Goal: Find specific page/section: Find specific page/section

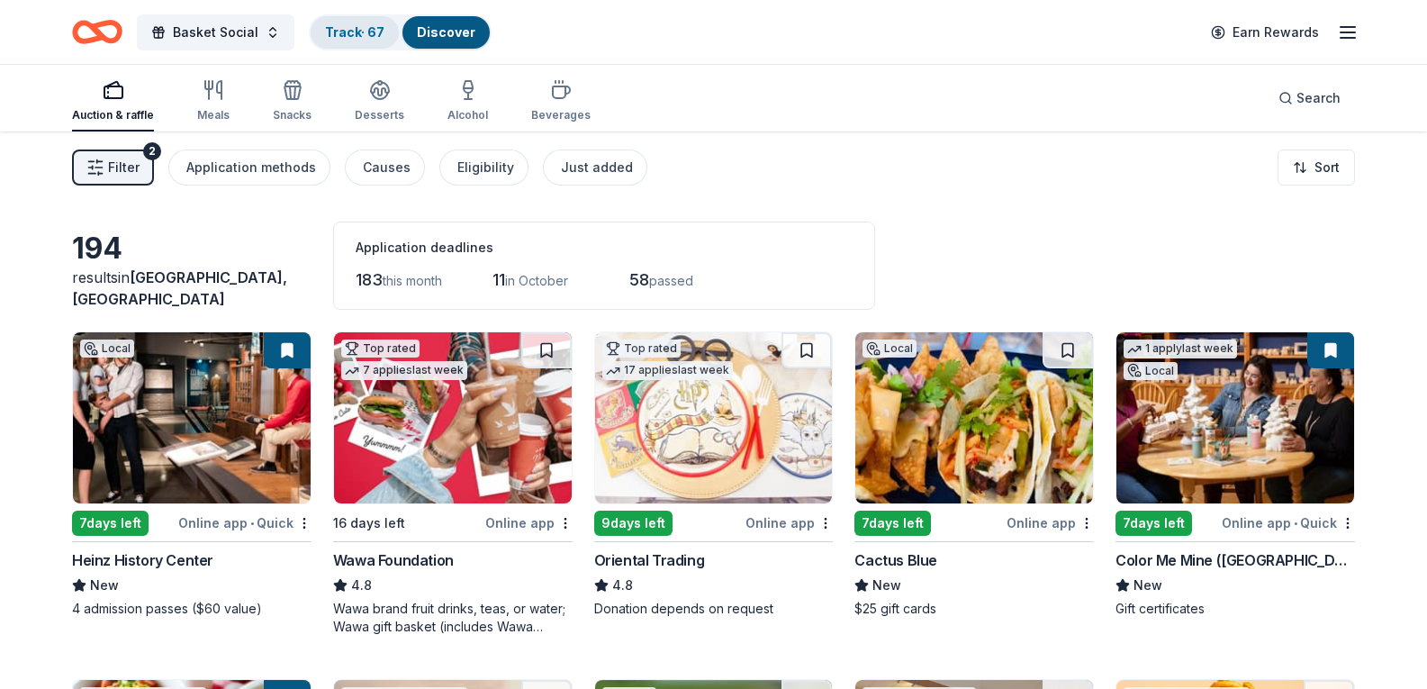
click at [325, 27] on link "Track · 67" at bounding box center [354, 31] width 59 height 15
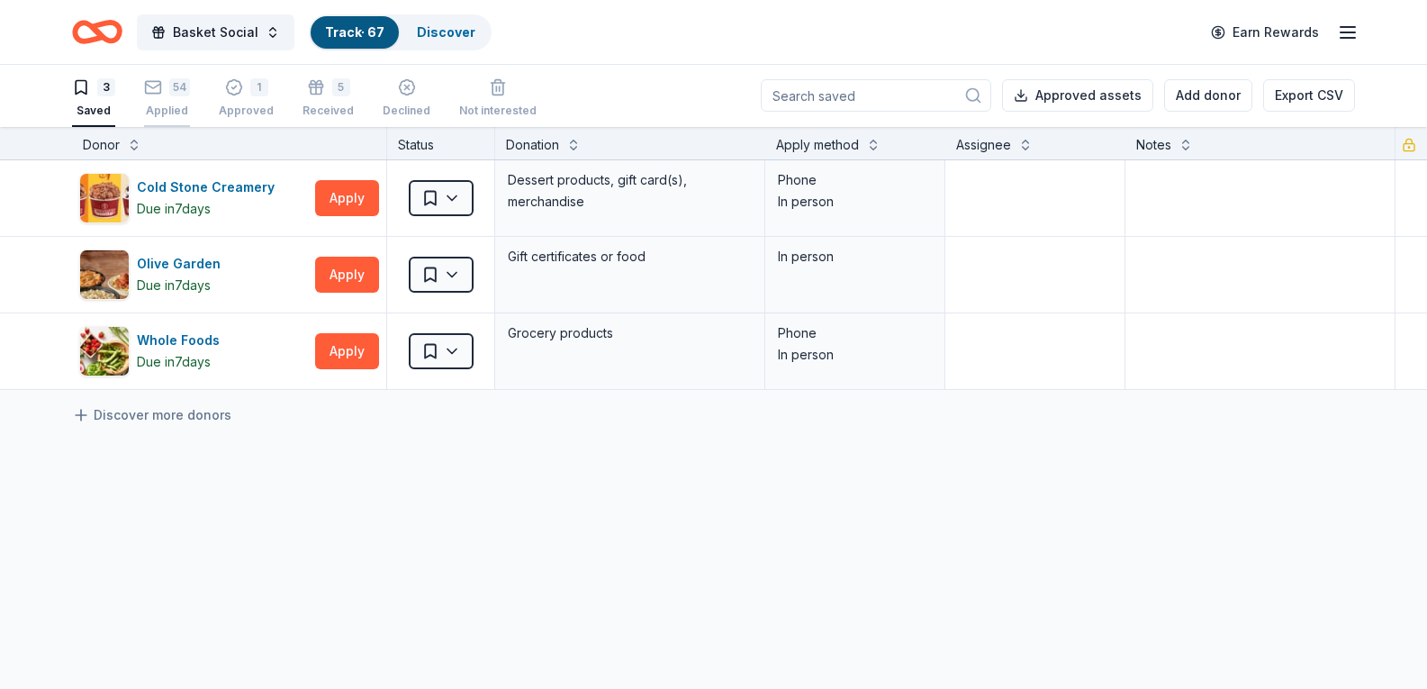
click at [169, 89] on div "54" at bounding box center [179, 87] width 21 height 18
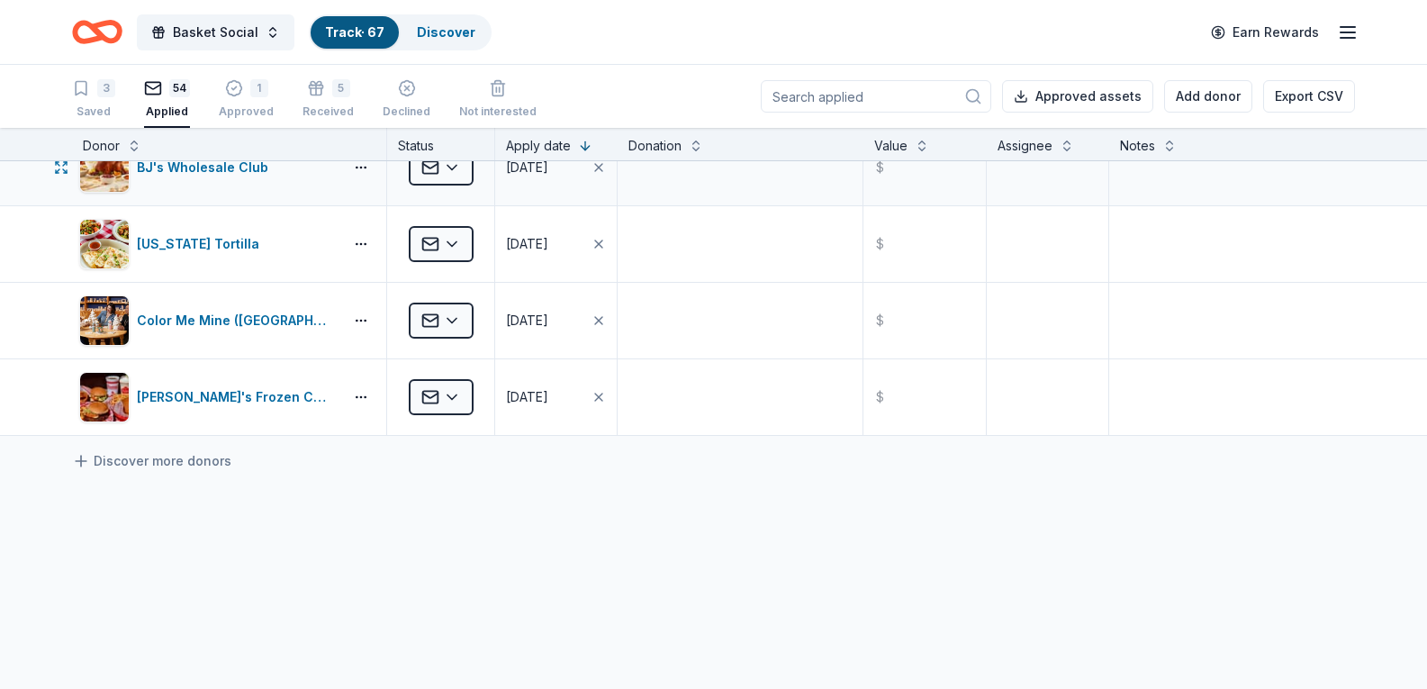
scroll to position [3870, 0]
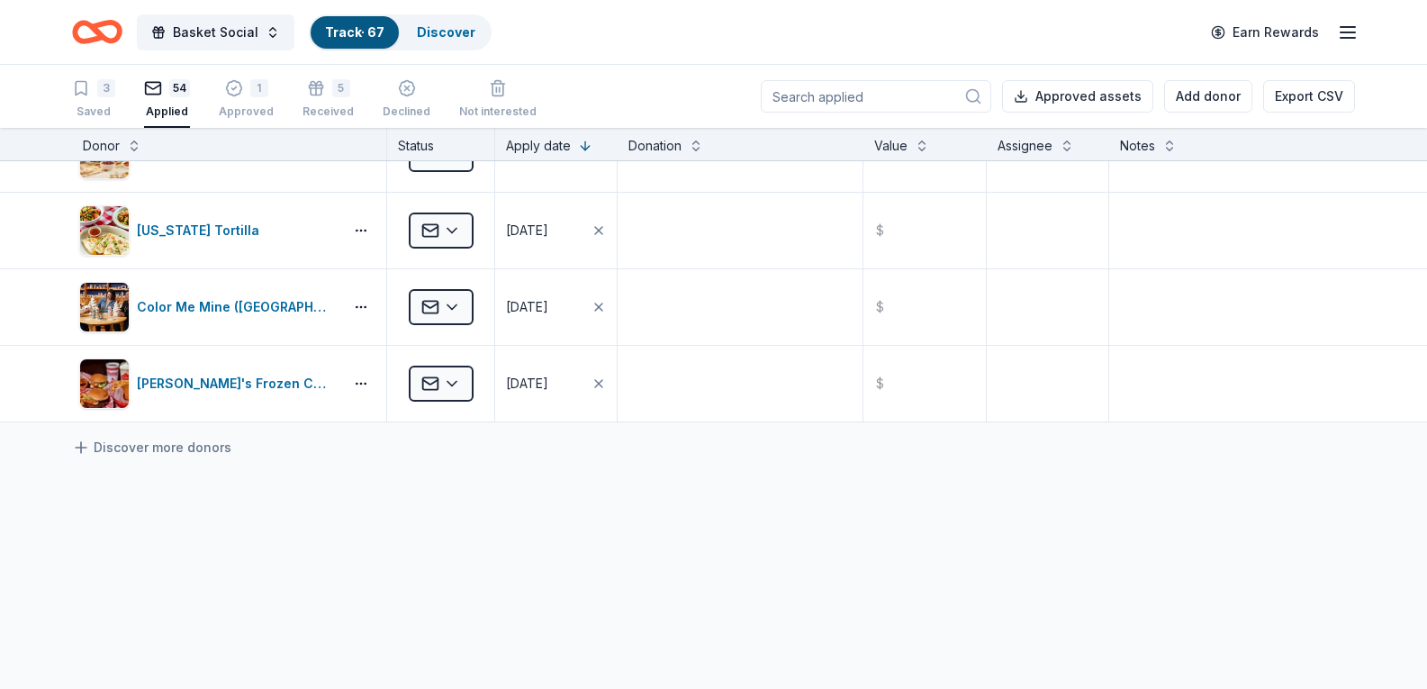
click at [495, 31] on div "Basket Social Track · 67 Discover Earn Rewards" at bounding box center [713, 32] width 1283 height 42
click at [473, 33] on div "Discover" at bounding box center [445, 32] width 87 height 32
